Goal: Task Accomplishment & Management: Manage account settings

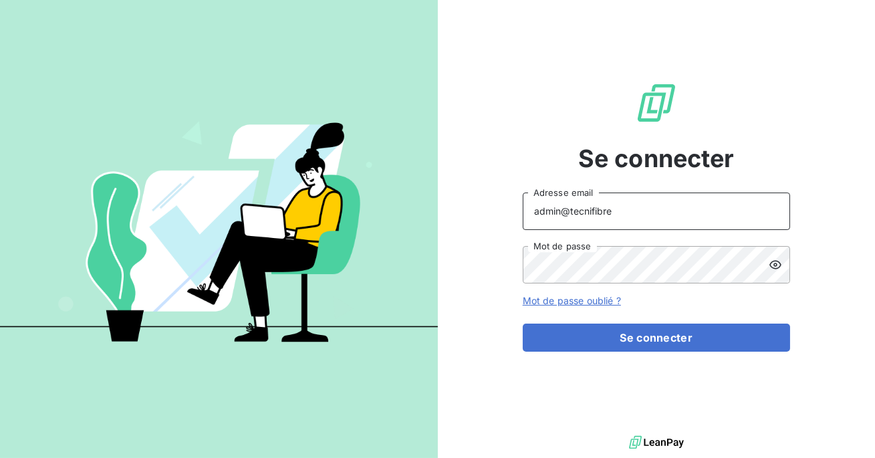
click at [612, 221] on input "admin@tecnifibre" at bounding box center [656, 211] width 267 height 37
type input "admin@roads"
click at [523, 324] on button "Se connecter" at bounding box center [656, 338] width 267 height 28
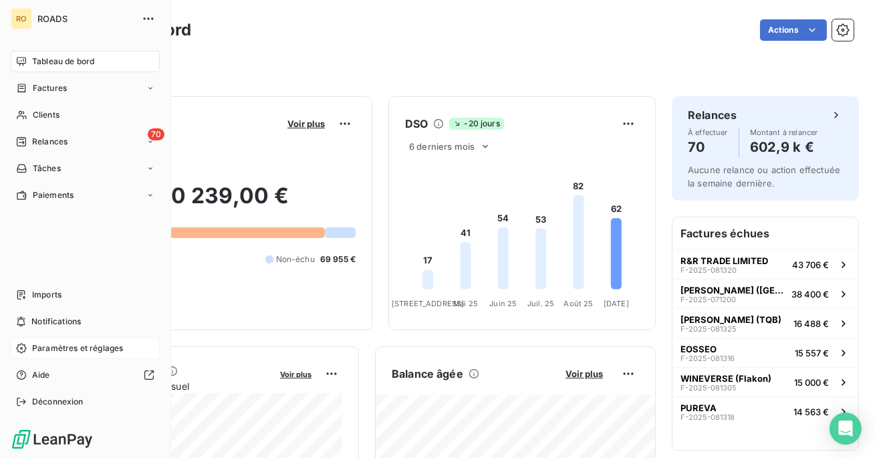
click at [57, 354] on span "Paramètres et réglages" at bounding box center [77, 348] width 91 height 12
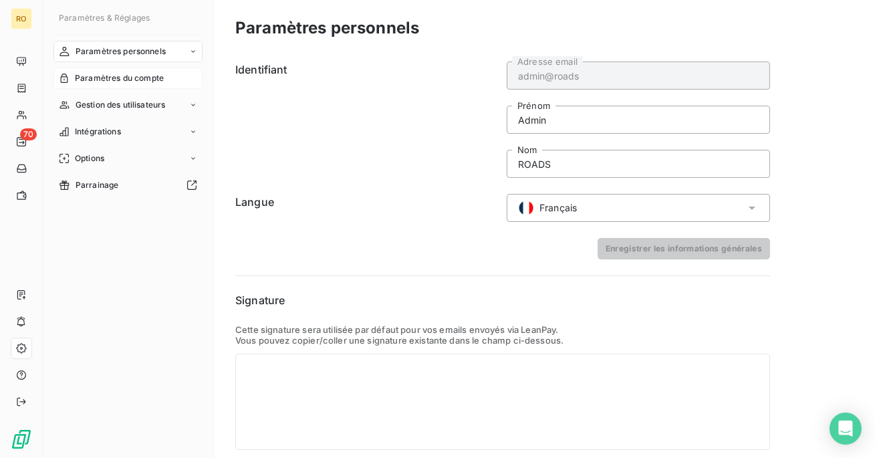
click at [163, 85] on div "Paramètres du compte" at bounding box center [127, 78] width 149 height 21
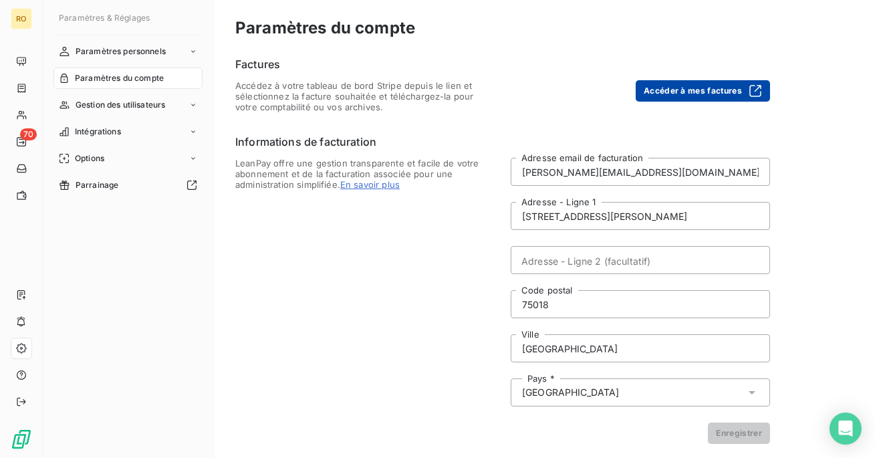
click at [681, 95] on button "Accéder à mes factures" at bounding box center [703, 90] width 134 height 21
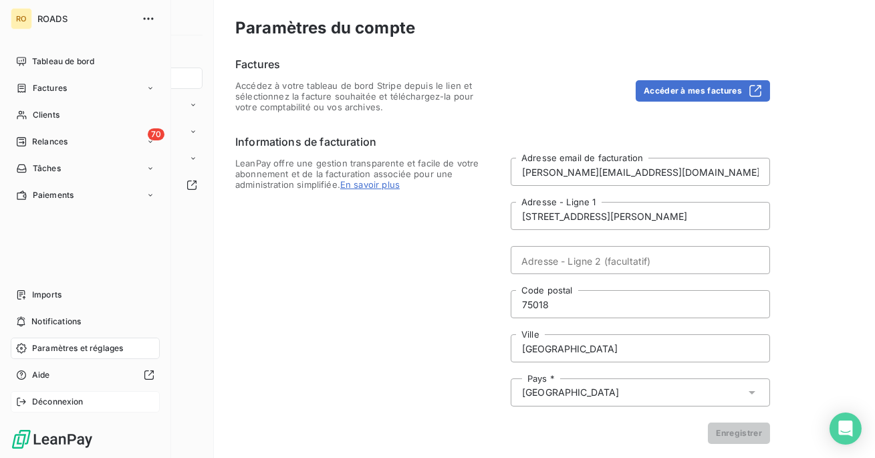
click at [51, 396] on span "Déconnexion" at bounding box center [57, 402] width 51 height 12
